Goal: Task Accomplishment & Management: Manage account settings

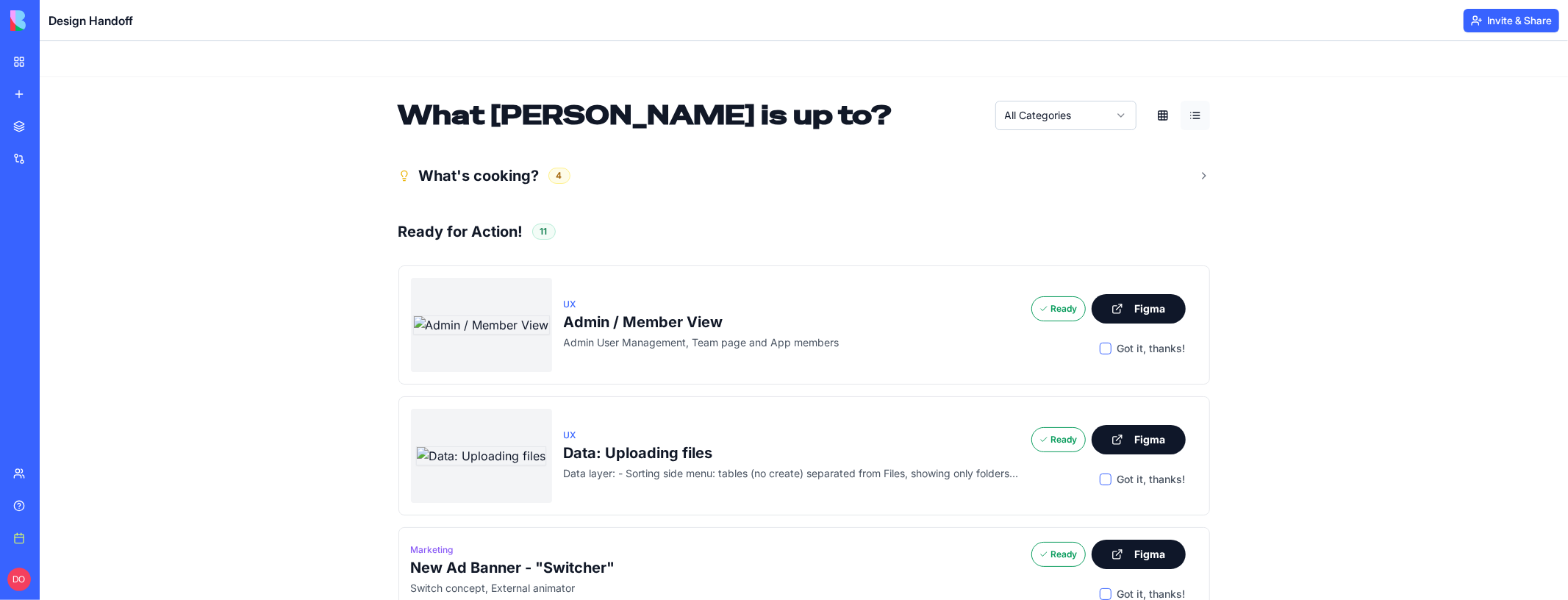
click at [1434, 26] on header "Design Handoff Invite & Share" at bounding box center [803, 20] width 1528 height 41
click at [54, 55] on div "My workspace" at bounding box center [45, 61] width 19 height 15
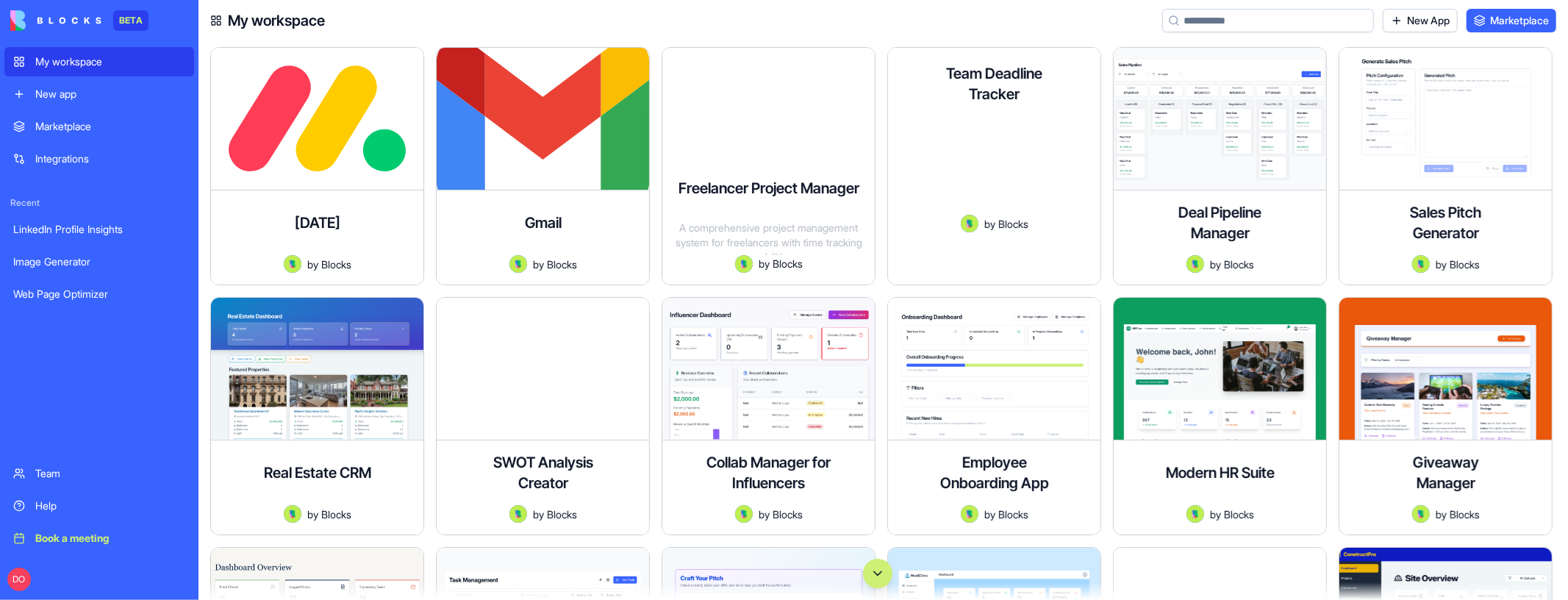
click at [1000, 273] on div "Team Deadline Tracker A comprehensive project management tool that helps teams …" at bounding box center [994, 168] width 212 height 233
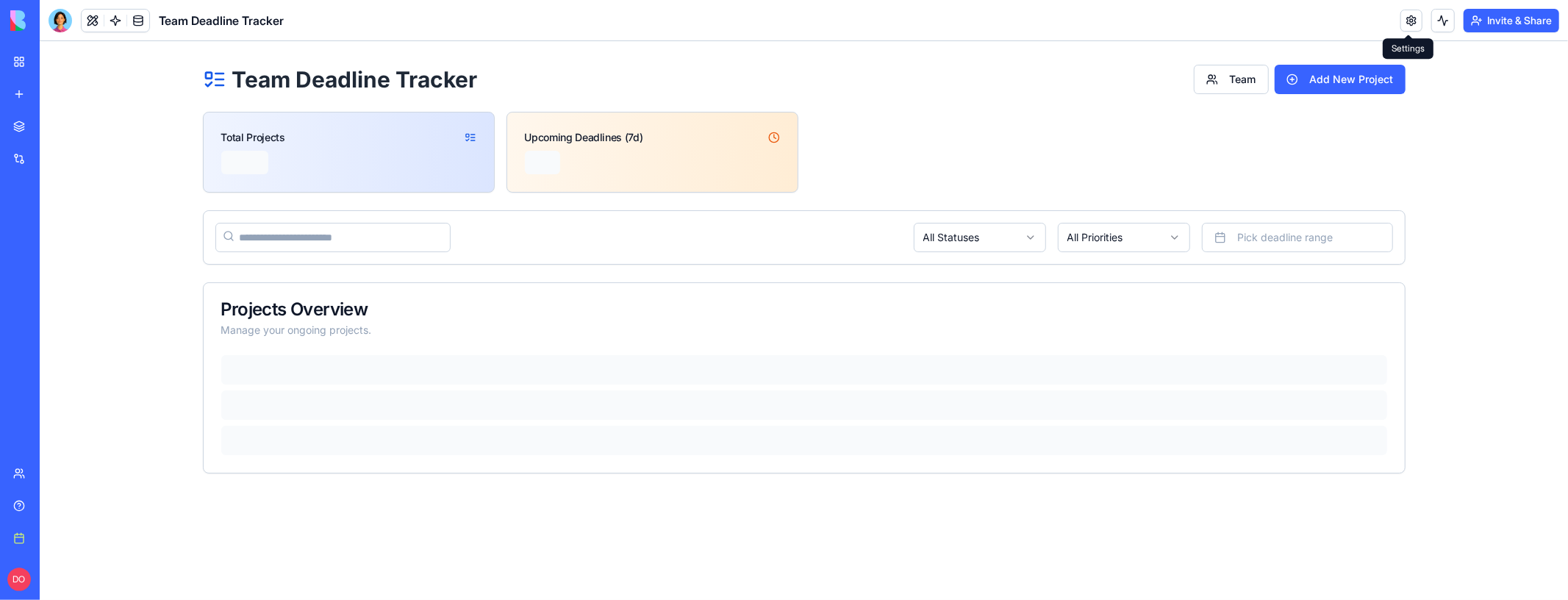
click at [1409, 26] on link at bounding box center [1410, 20] width 22 height 22
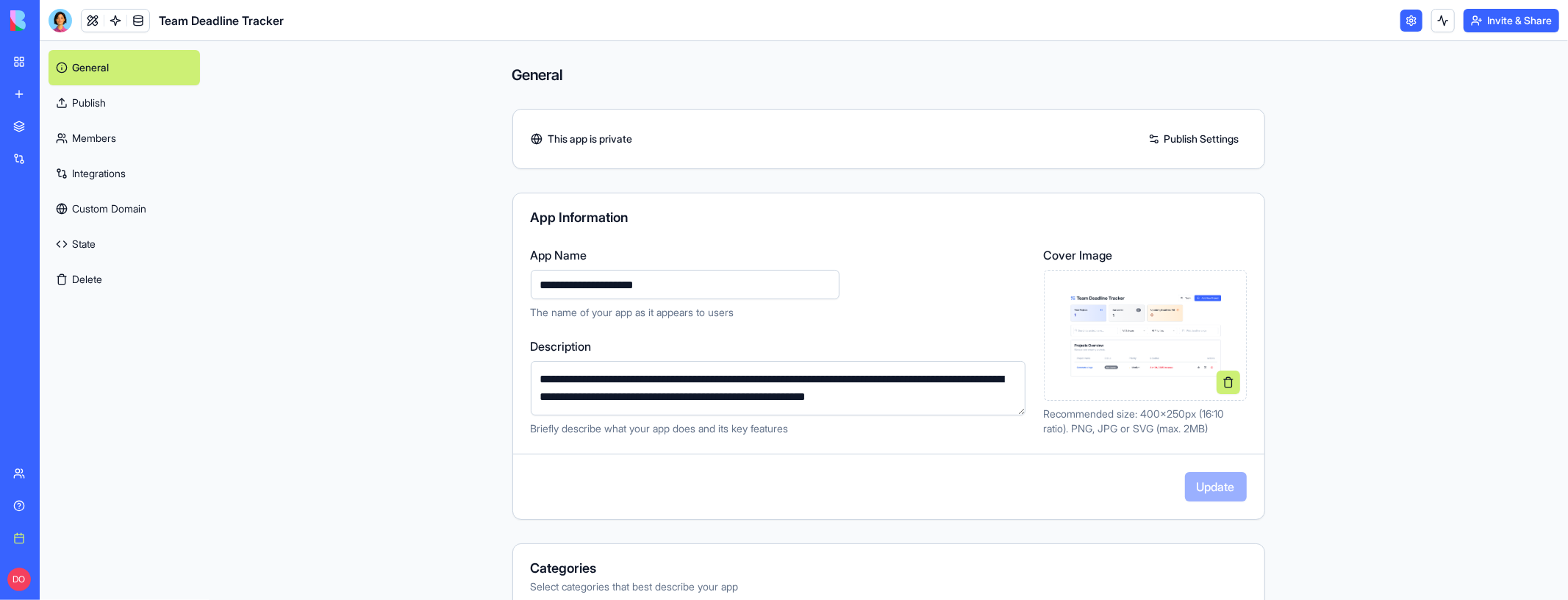
click at [100, 203] on link "Custom Domain" at bounding box center [125, 208] width 152 height 35
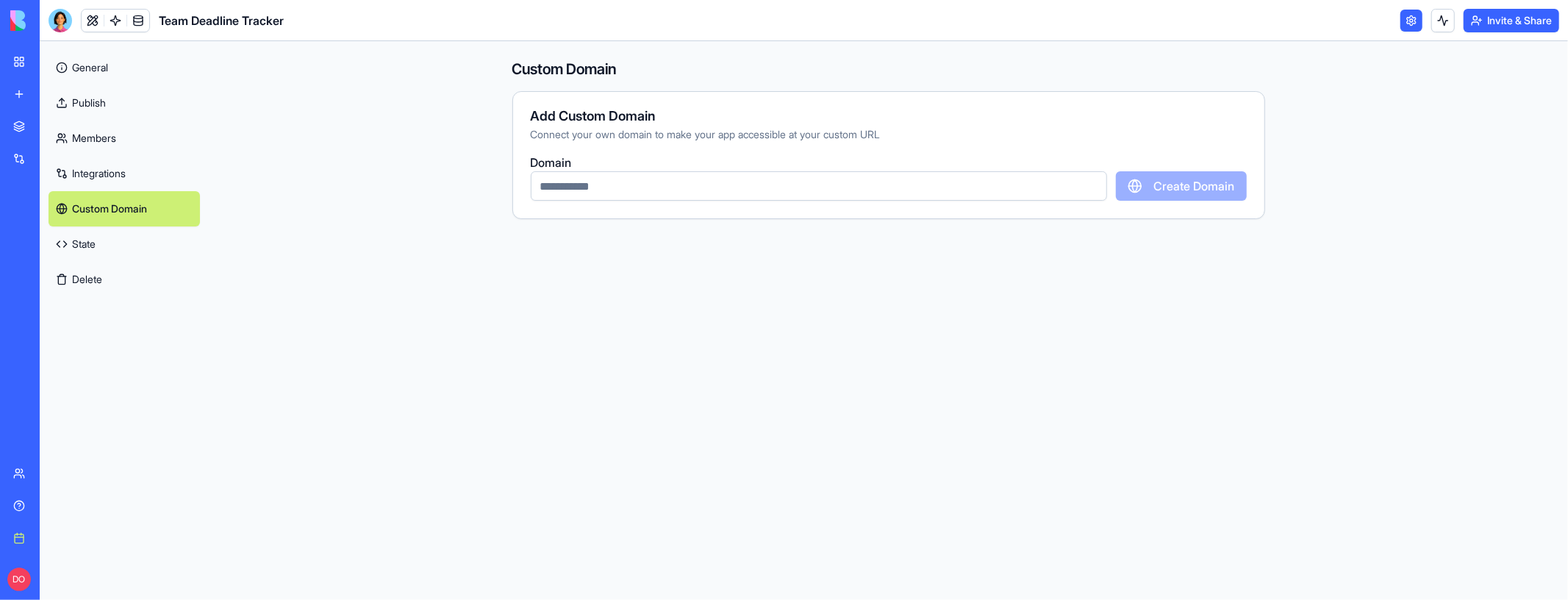
click at [54, 543] on div "Book a meeting" at bounding box center [45, 538] width 19 height 15
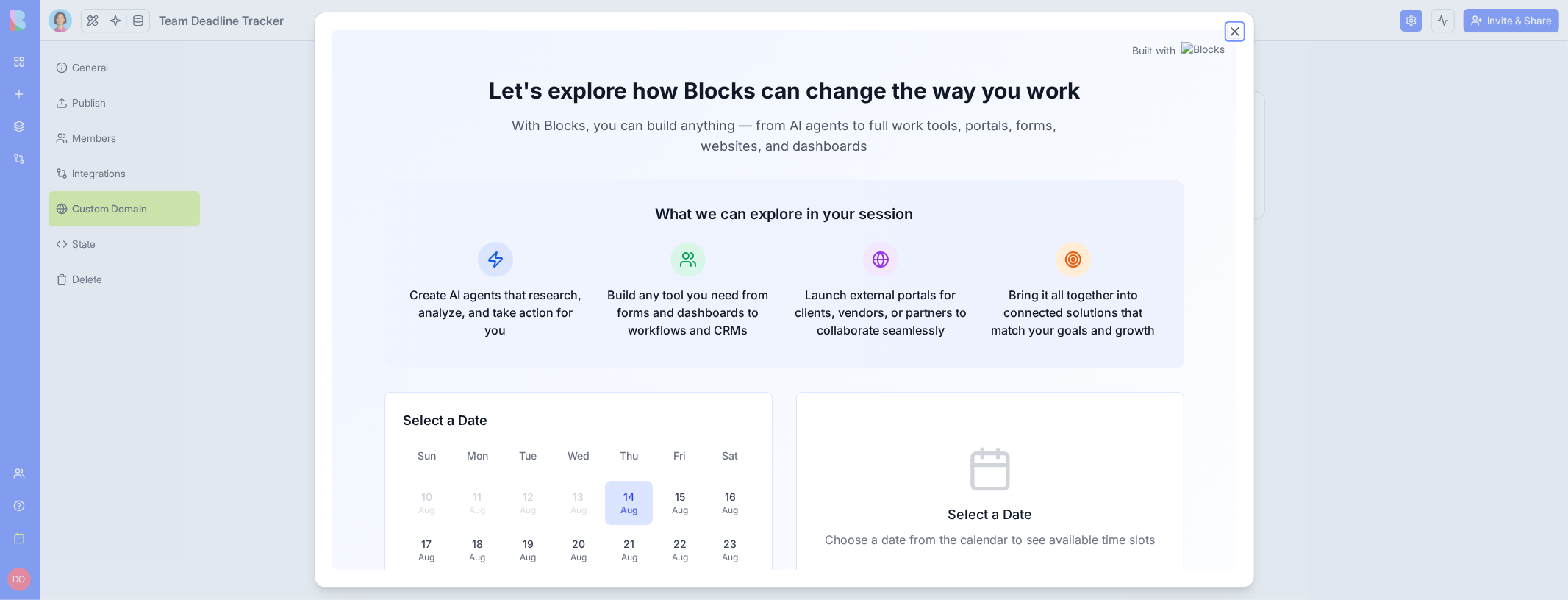
click at [1234, 31] on button "Close" at bounding box center [1234, 31] width 15 height 15
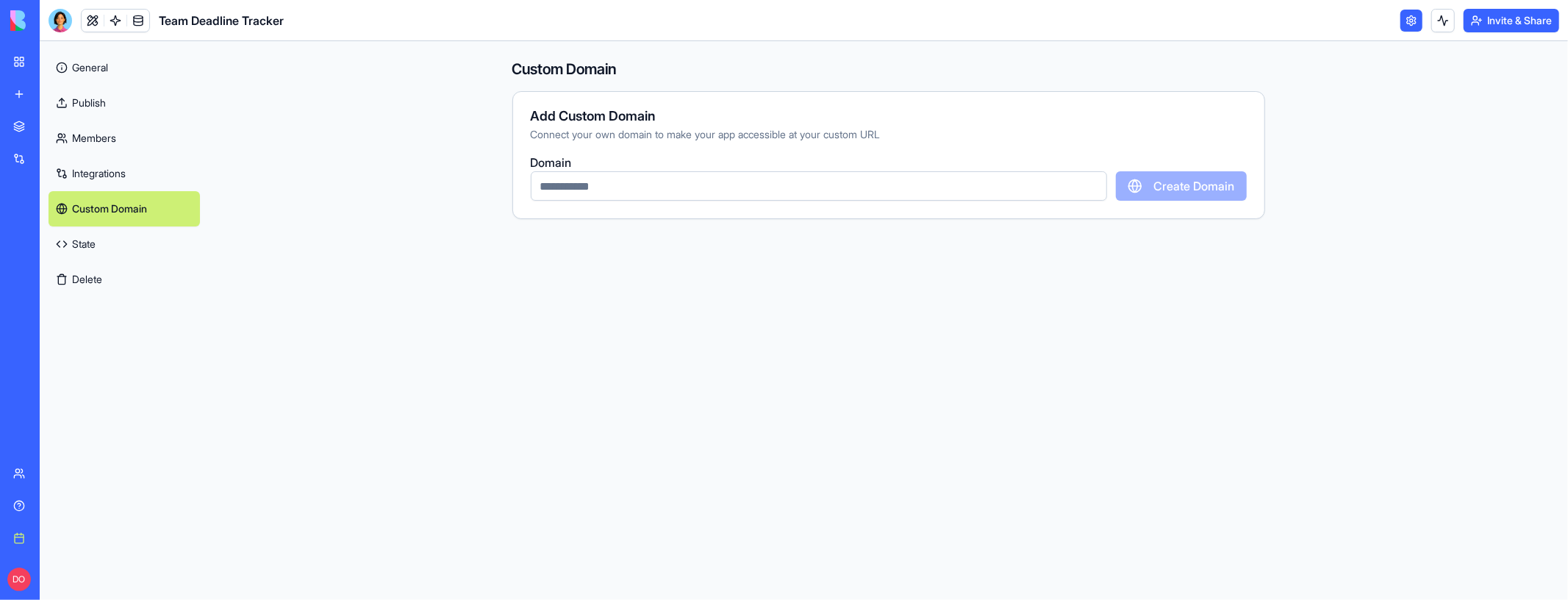
click at [8, 586] on div "DO" at bounding box center [20, 579] width 31 height 41
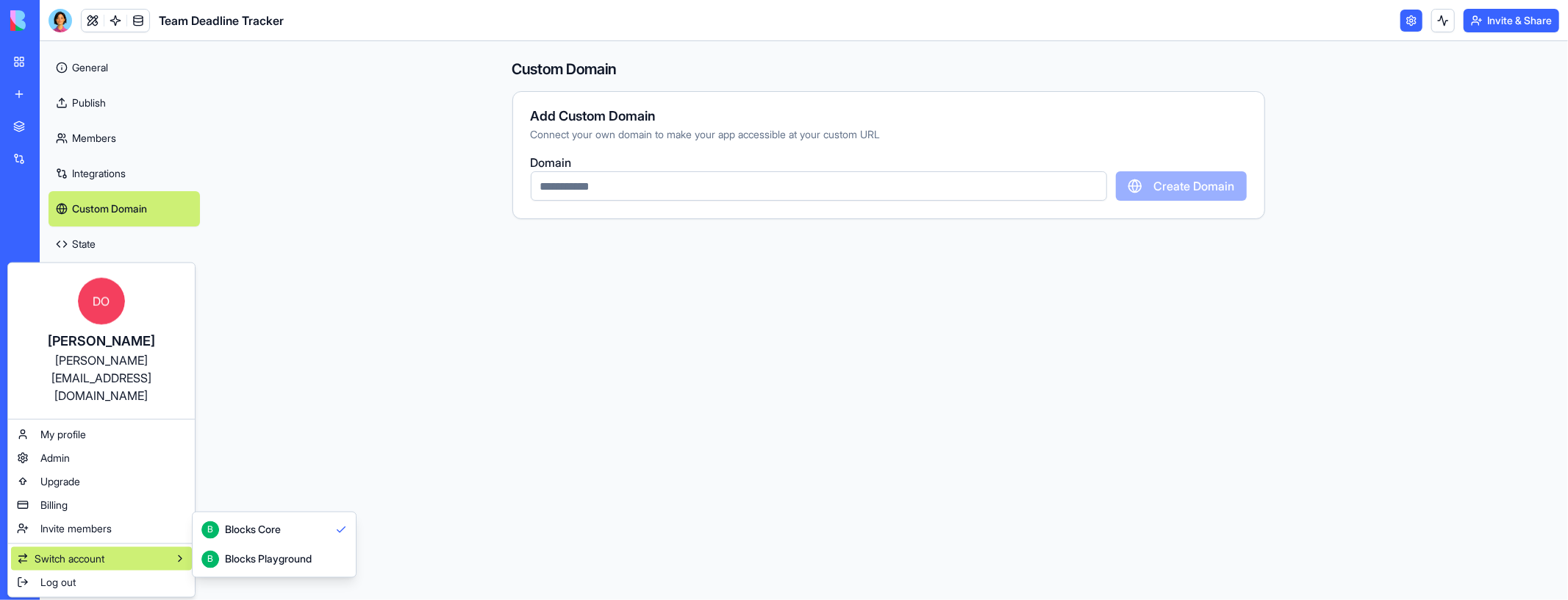
click at [282, 564] on div "Blocks Playground" at bounding box center [267, 558] width 87 height 15
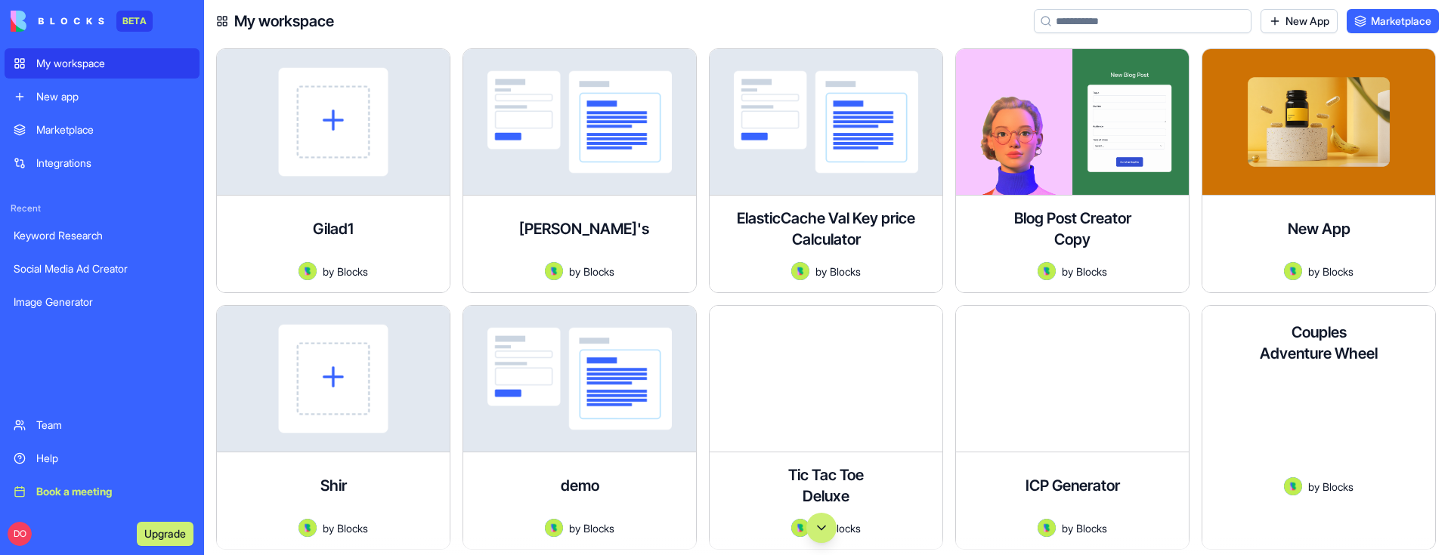
click at [1302, 519] on div at bounding box center [821, 528] width 1235 height 30
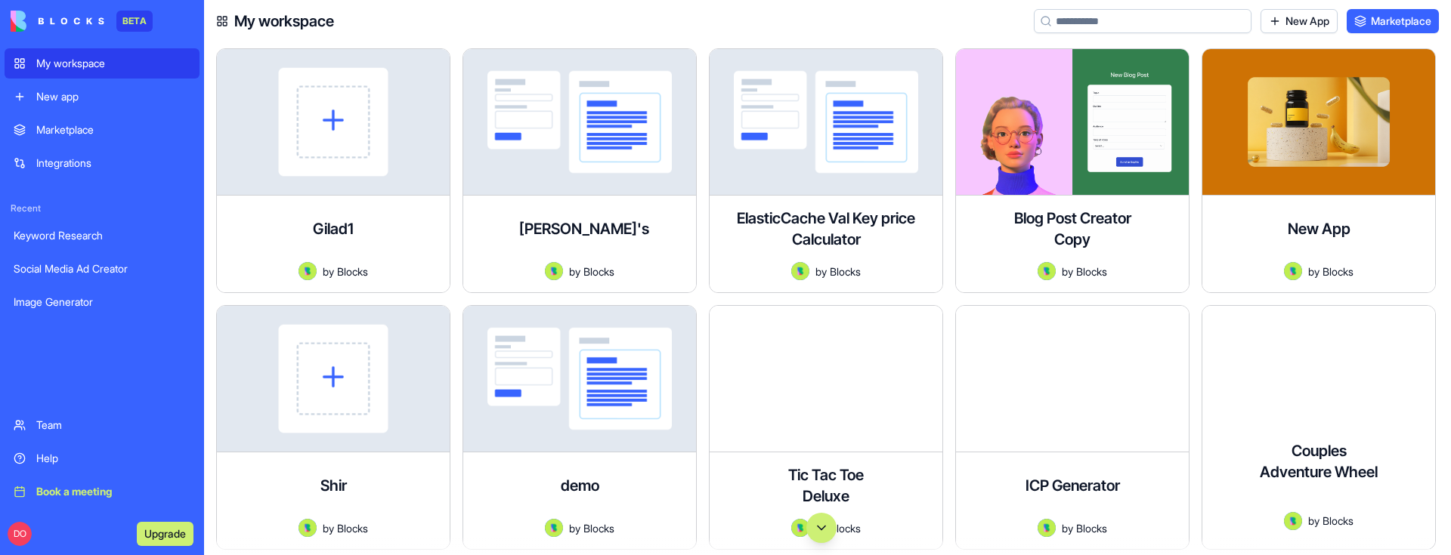
click at [1285, 520] on div at bounding box center [821, 528] width 1235 height 30
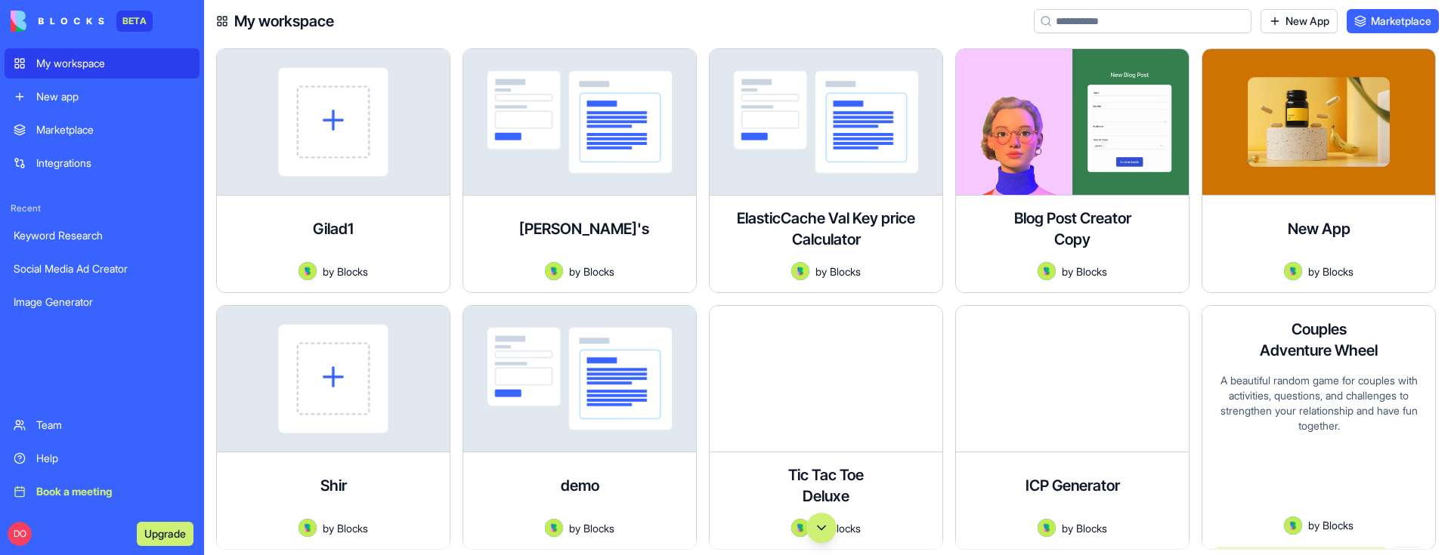
click at [1288, 524] on div at bounding box center [821, 528] width 1235 height 30
click at [1331, 389] on div "A beautiful random game for couples with activities, questions, and challenges …" at bounding box center [1318, 425] width 209 height 104
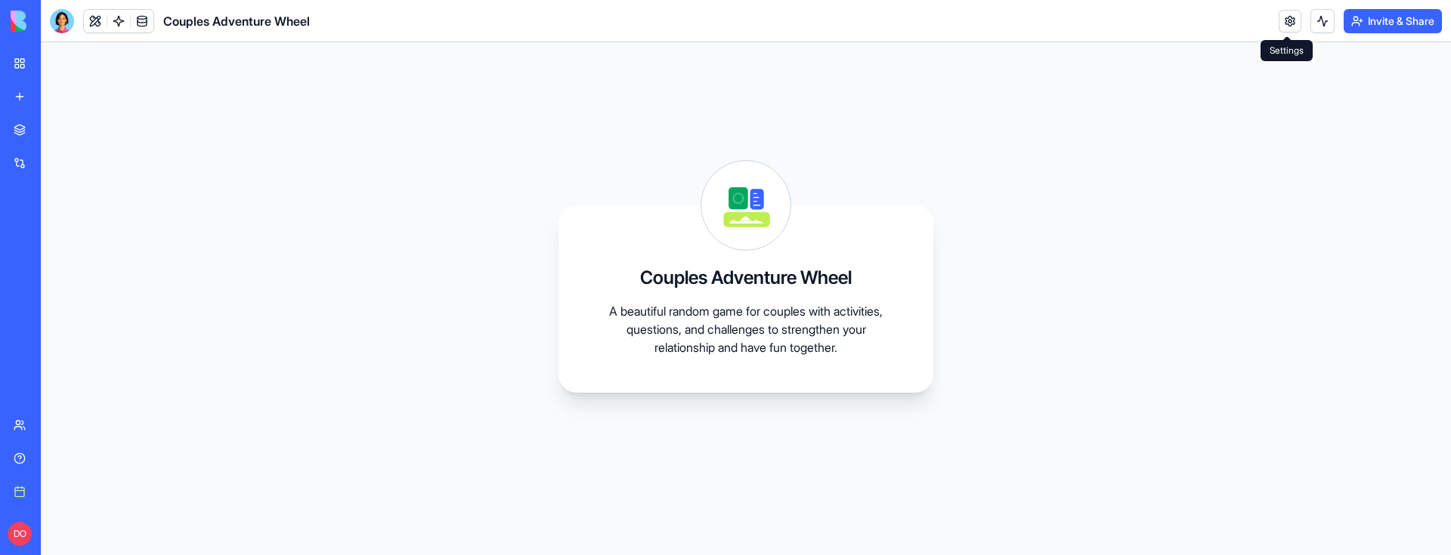
click at [1285, 22] on link at bounding box center [1290, 21] width 23 height 23
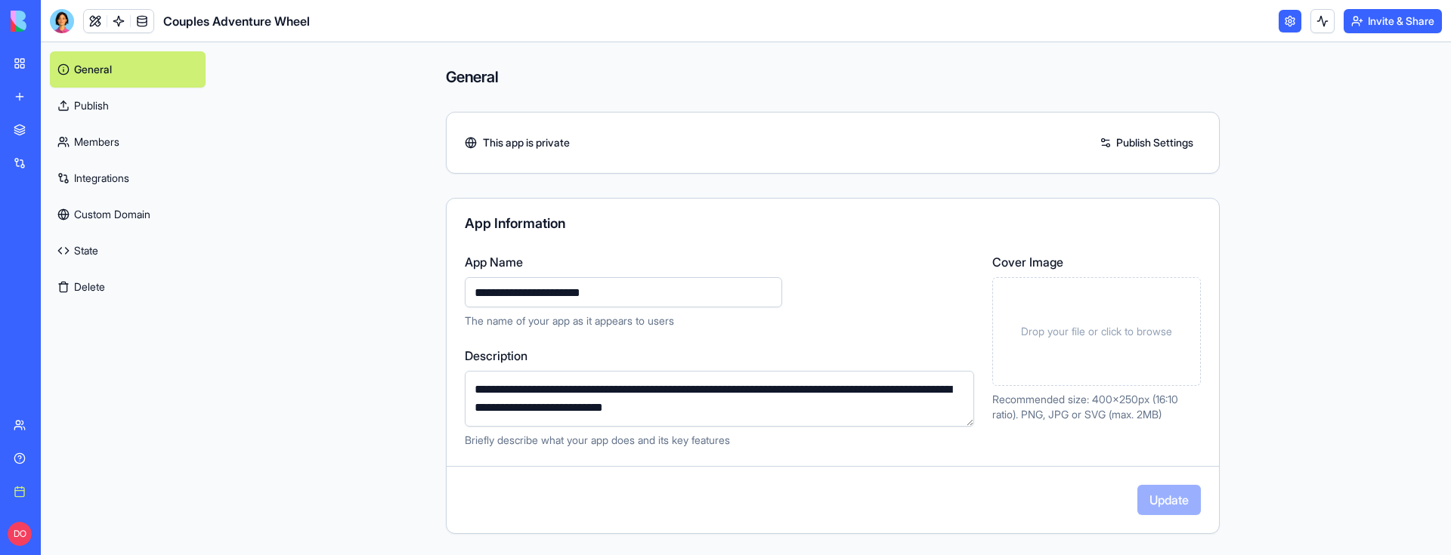
click at [136, 217] on link "Custom Domain" at bounding box center [128, 214] width 156 height 36
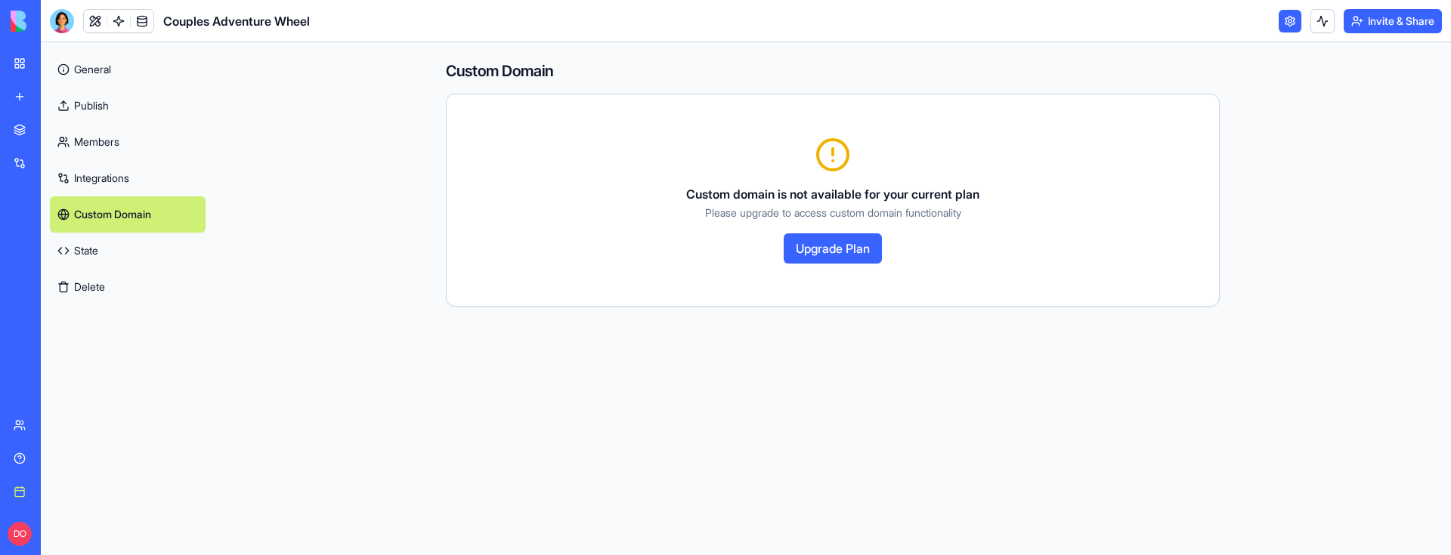
click at [562, 387] on div "Custom Domain Custom domain is not available for your current plan Please upgra…" at bounding box center [833, 280] width 774 height 477
click at [836, 159] on icon at bounding box center [833, 155] width 36 height 36
click at [757, 369] on div "Custom Domain Custom domain is not available for your current plan Please upgra…" at bounding box center [833, 280] width 774 height 477
click at [104, 138] on link "Members" at bounding box center [128, 142] width 156 height 36
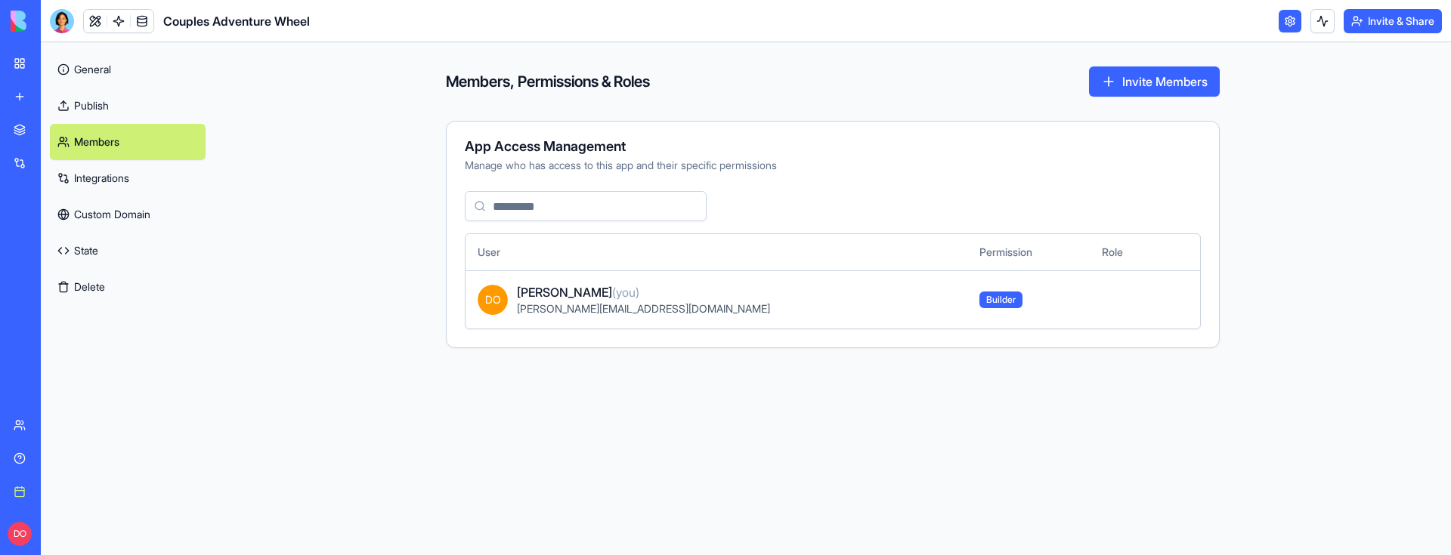
click at [105, 203] on link "Custom Domain" at bounding box center [128, 214] width 156 height 36
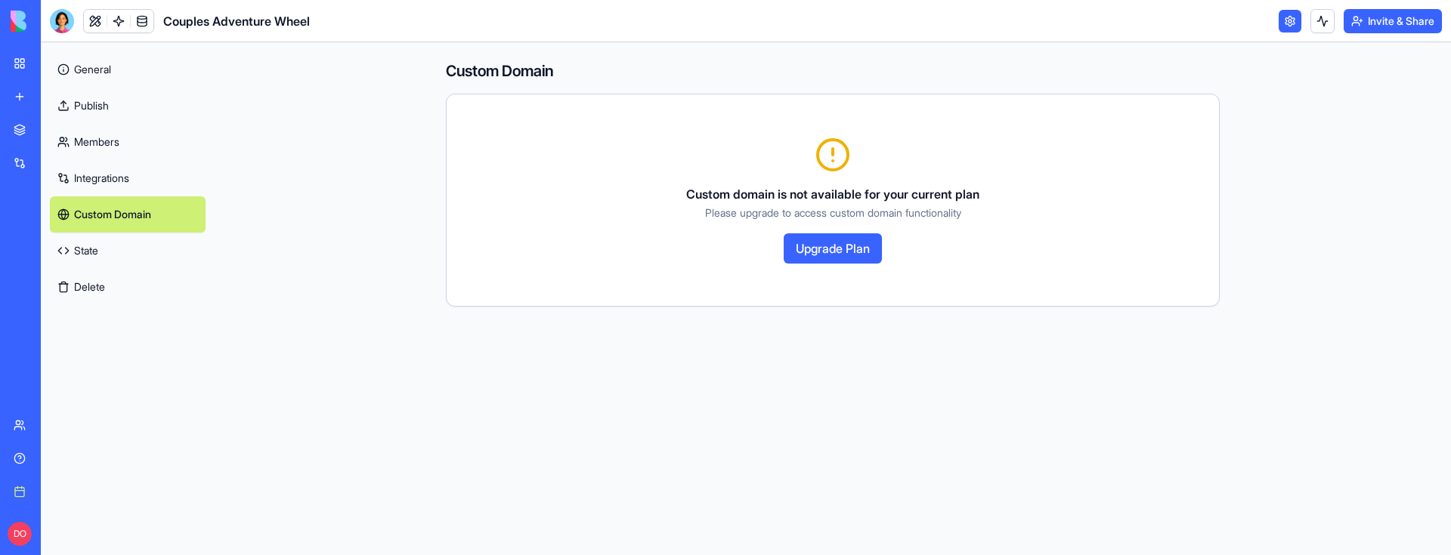
click at [100, 108] on link "Publish" at bounding box center [128, 106] width 156 height 36
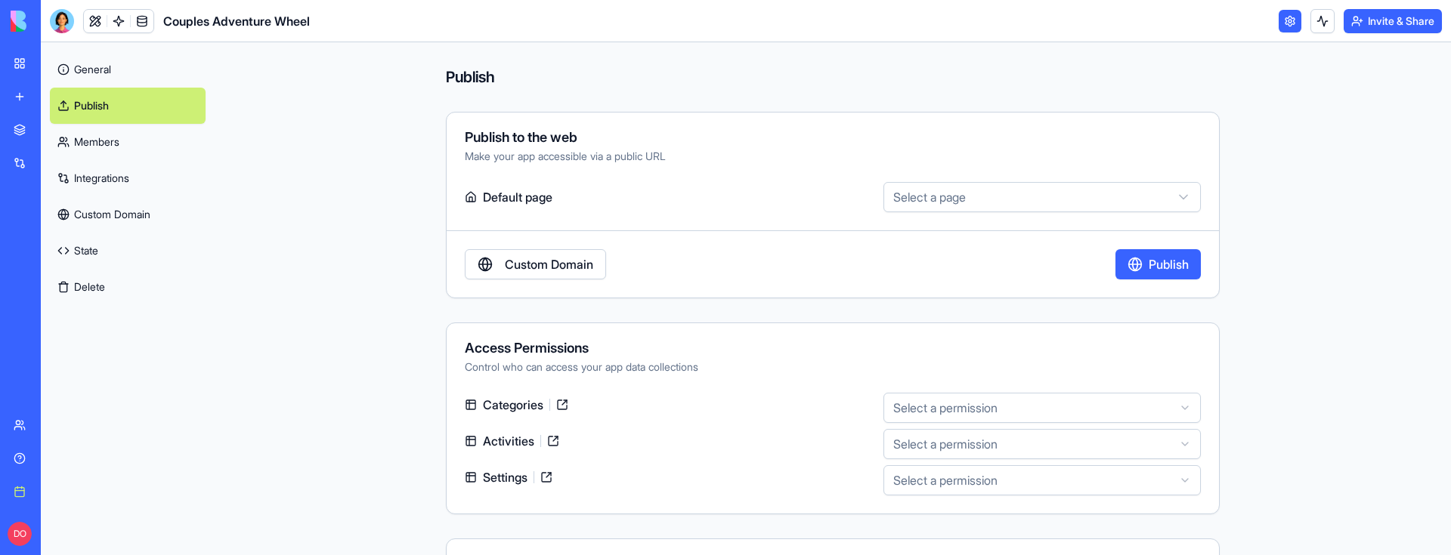
click at [56, 64] on div "My workspace" at bounding box center [46, 63] width 20 height 15
